Goal: Task Accomplishment & Management: Manage account settings

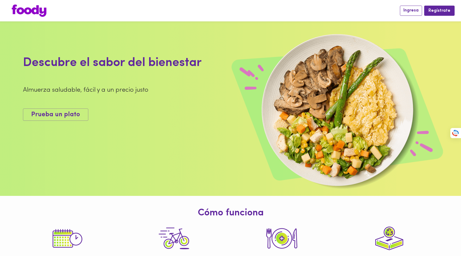
click at [411, 12] on span "Ingresa" at bounding box center [410, 10] width 15 height 5
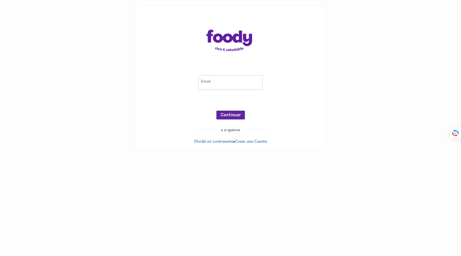
click at [222, 86] on input "email" at bounding box center [230, 82] width 64 height 15
type input "[EMAIL_ADDRESS][DOMAIN_NAME]"
drag, startPoint x: 232, startPoint y: 113, endPoint x: 248, endPoint y: 111, distance: 16.7
click at [232, 113] on span "Continuar" at bounding box center [231, 115] width 20 height 5
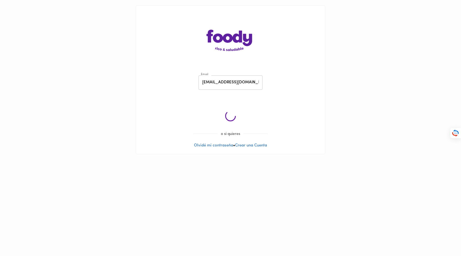
drag, startPoint x: 307, startPoint y: 69, endPoint x: 296, endPoint y: 65, distance: 12.5
click at [307, 69] on div "Email [EMAIL_ADDRESS][DOMAIN_NAME] Email ¡Oops! Recuperar Clave o si quieres Ol…" at bounding box center [230, 80] width 189 height 148
click at [91, 55] on main "Email [EMAIL_ADDRESS][DOMAIN_NAME] Email ¡Oops! Recuperar Clave o si quieres Ol…" at bounding box center [230, 79] width 461 height 159
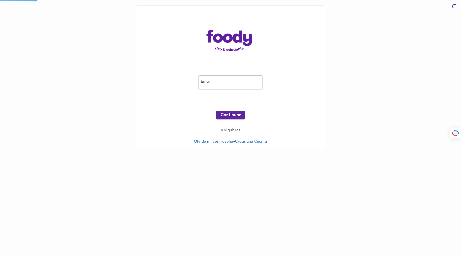
click at [93, 46] on main "Email Email ¡Oops! Recuperar Clave Continuar o si quieres Olvidé mi contraseña …" at bounding box center [230, 77] width 461 height 155
